Goal: Task Accomplishment & Management: Use online tool/utility

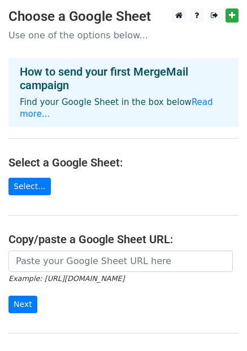
click at [110, 35] on p "Use one of the options below..." at bounding box center [123, 35] width 230 height 12
click at [130, 36] on p "Use one of the options below..." at bounding box center [123, 35] width 230 height 12
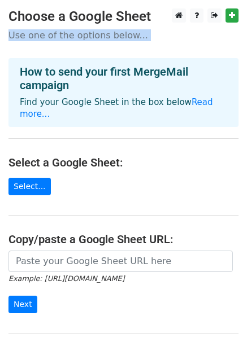
click at [130, 36] on p "Use one of the options below..." at bounding box center [123, 35] width 230 height 12
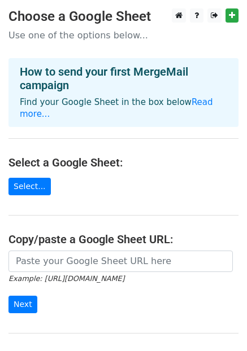
click at [93, 13] on h3 "Choose a Google Sheet" at bounding box center [123, 16] width 230 height 16
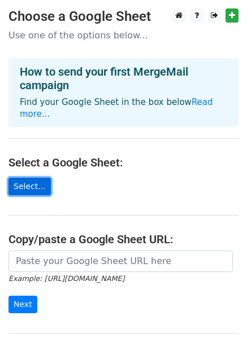
click at [32, 178] on link "Select..." at bounding box center [29, 186] width 42 height 17
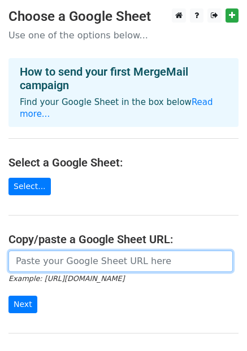
click at [43, 252] on input "url" at bounding box center [120, 261] width 224 height 21
click at [56, 251] on input "url" at bounding box center [120, 261] width 224 height 21
paste input "https://docs.google.com/spreadsheets/d/1AdeWQbdrz4WuGay6jt2OoSLijQLvOv_Y/edit?g…"
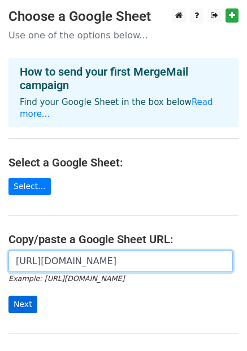
type input "https://docs.google.com/spreadsheets/d/1AdeWQbdrz4WuGay6jt2OoSLijQLvOv_Y/edit?g…"
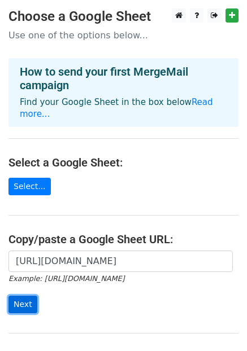
click at [19, 296] on input "Next" at bounding box center [22, 304] width 29 height 17
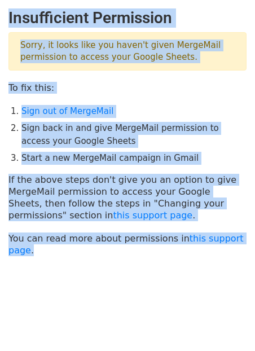
drag, startPoint x: 247, startPoint y: 237, endPoint x: -2, endPoint y: 13, distance: 335.3
click at [0, 13] on html "Insufficient Permission Sorry, it looks like you haven't given MergeMail permis…" at bounding box center [127, 179] width 255 height 358
copy main "Insufficient Permission Sorry, it looks like you haven't given MergeMail permis…"
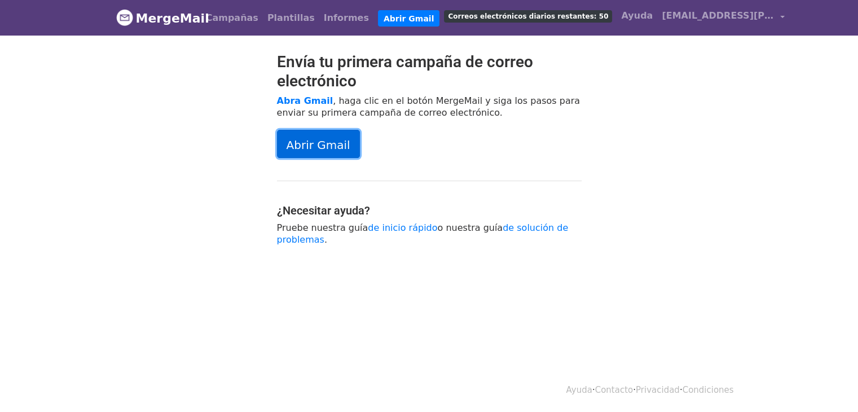
click at [322, 141] on font "Abrir Gmail" at bounding box center [319, 145] width 64 height 14
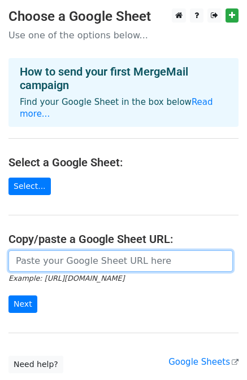
click at [32, 251] on input "url" at bounding box center [120, 261] width 224 height 21
click at [36, 251] on input "url" at bounding box center [120, 261] width 224 height 21
paste input "https://docs.google.com/spreadsheets/d/1AdeWQbdrz4WuGay6jt2OoSLijQLvOv_Y/edit?g…"
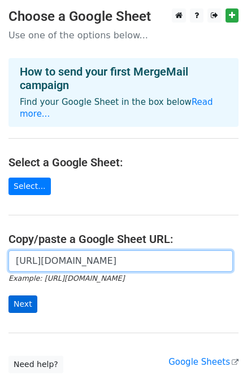
type input "https://docs.google.com/spreadsheets/d/1AdeWQbdrz4WuGay6jt2OoSLijQLvOv_Y/edit?g…"
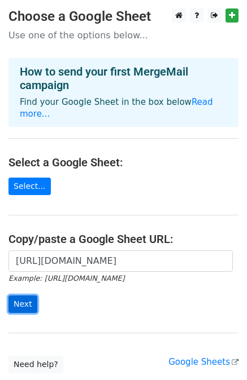
click at [26, 296] on input "Next" at bounding box center [22, 304] width 29 height 17
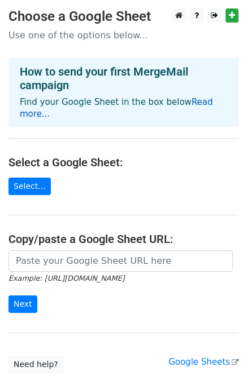
click at [201, 107] on link "Read more..." at bounding box center [116, 108] width 193 height 22
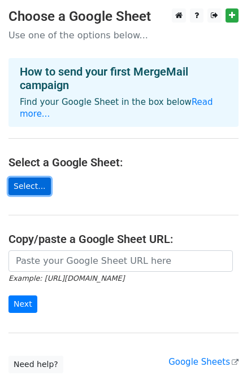
click at [24, 178] on link "Select..." at bounding box center [29, 186] width 42 height 17
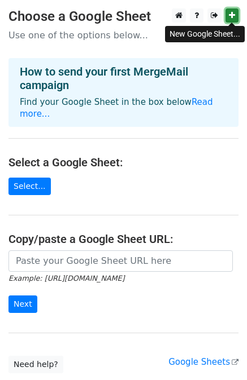
click at [232, 19] on icon at bounding box center [232, 15] width 6 height 8
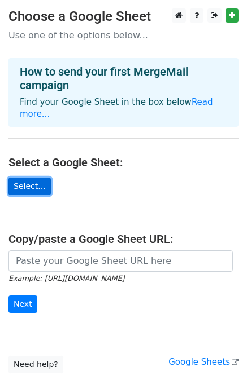
click at [28, 178] on link "Select..." at bounding box center [29, 186] width 42 height 17
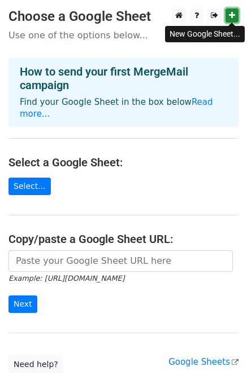
click at [235, 17] on link at bounding box center [231, 15] width 13 height 14
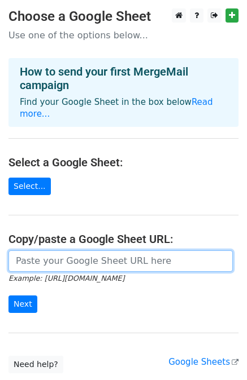
click at [47, 252] on input "url" at bounding box center [120, 261] width 224 height 21
paste input "https://docs.google.com/spreadsheets/d/1XiemzhmqhH22_SRSD3qBniG4aXcg9R-heUHGSzH…"
type input "https://docs.google.com/spreadsheets/d/1XiemzhmqhH22_SRSD3qBniG4aXcg9R-heUHGSzH…"
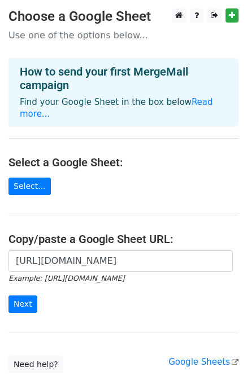
scroll to position [0, 0]
click at [24, 296] on input "Next" at bounding box center [22, 304] width 29 height 17
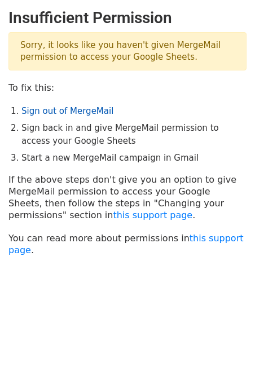
click at [63, 113] on link "Sign out of MergeMail" at bounding box center [67, 111] width 92 height 10
